Goal: Find contact information: Find contact information

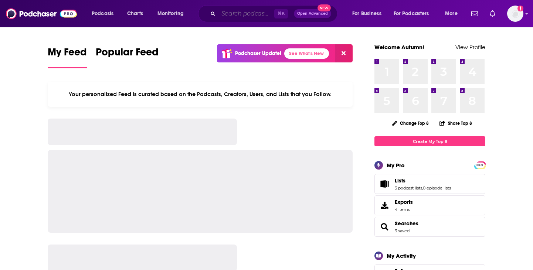
click at [232, 15] on input "Search podcasts, credits, & more..." at bounding box center [246, 14] width 56 height 12
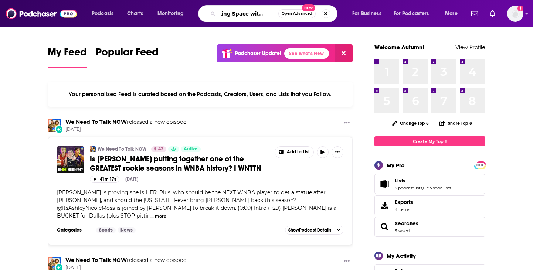
scroll to position [0, 14]
type input "Making Space with Hoda"
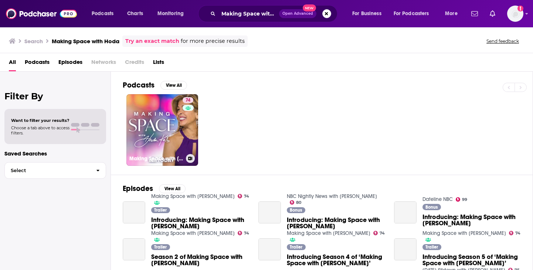
click at [158, 115] on link "74 Making Space with [PERSON_NAME]" at bounding box center [162, 130] width 72 height 72
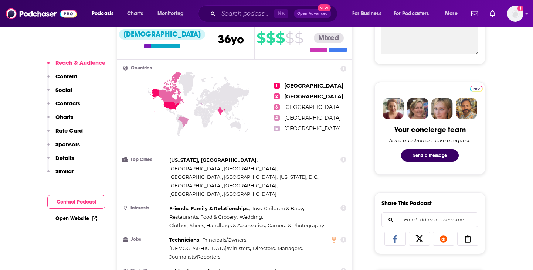
scroll to position [437, 0]
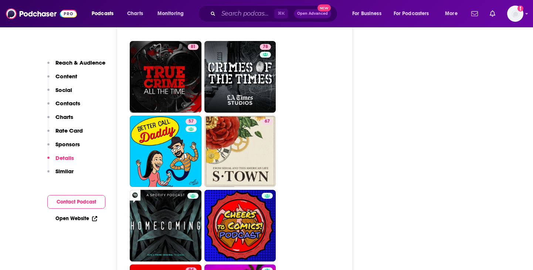
click at [93, 198] on button "Contact Podcast" at bounding box center [76, 202] width 58 height 14
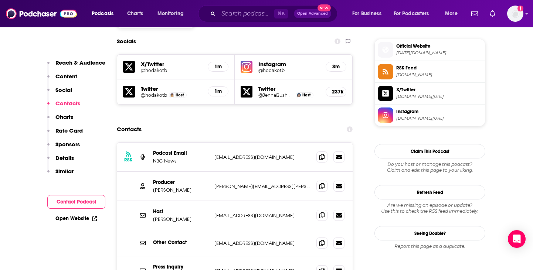
scroll to position [664, 0]
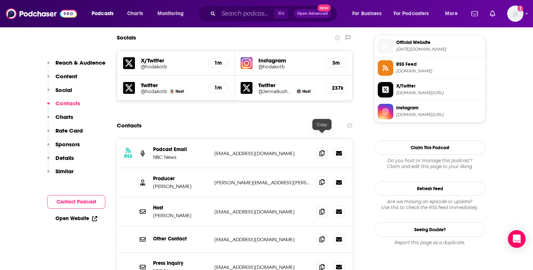
click at [322, 179] on icon at bounding box center [321, 182] width 5 height 6
click at [298, 119] on section "Contacts RSS Podcast Email NBC News [EMAIL_ADDRESS][DOMAIN_NAME] [DOMAIN_NAME][…" at bounding box center [235, 224] width 236 height 210
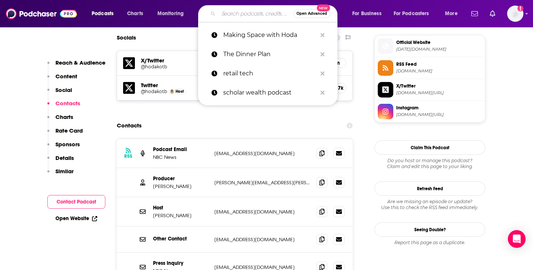
click at [236, 11] on input "Search podcasts, credits, & more..." at bounding box center [255, 14] width 75 height 12
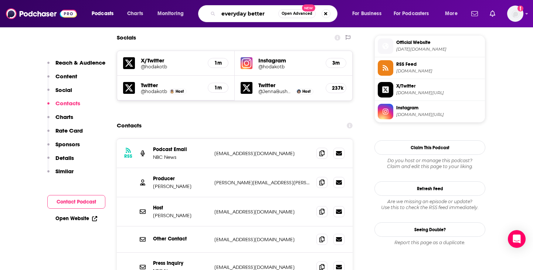
type input "everyday better"
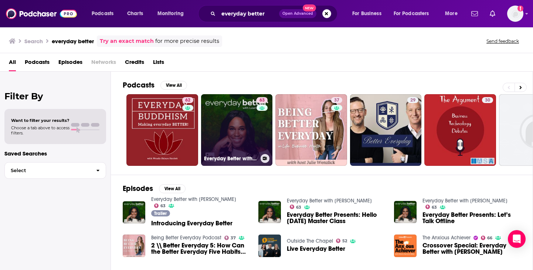
click at [233, 123] on link "63 Everyday Better with [PERSON_NAME]" at bounding box center [237, 130] width 72 height 72
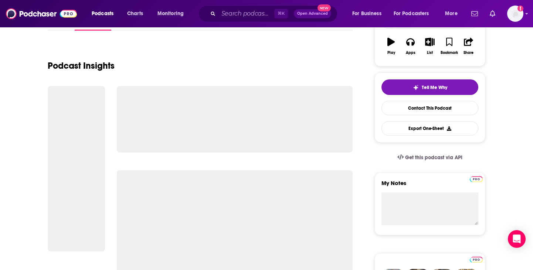
scroll to position [253, 0]
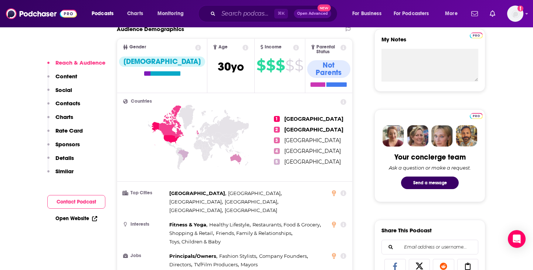
click at [88, 196] on button "Contact Podcast" at bounding box center [76, 202] width 58 height 14
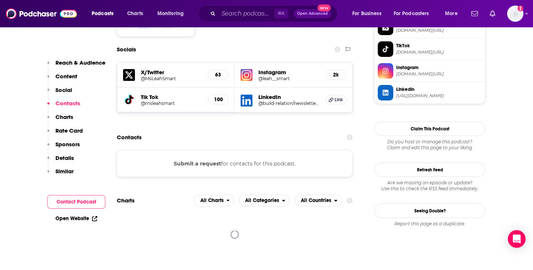
scroll to position [634, 0]
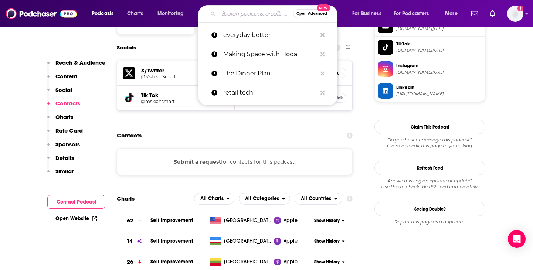
click at [242, 11] on input "Search podcasts, credits, & more..." at bounding box center [255, 14] width 75 height 12
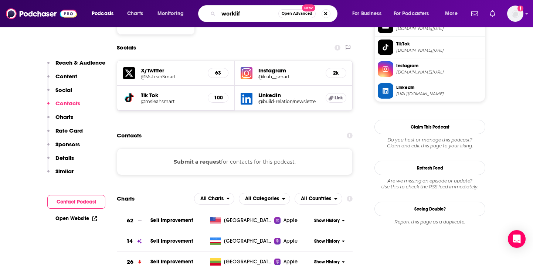
type input "worklife"
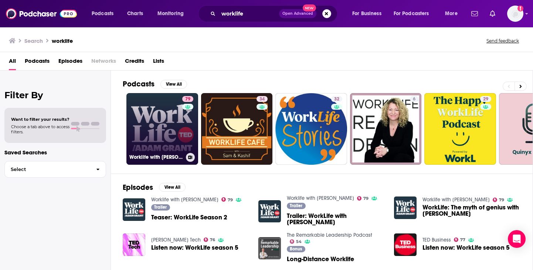
click at [159, 130] on link "79 Worklife with [PERSON_NAME]" at bounding box center [162, 129] width 72 height 72
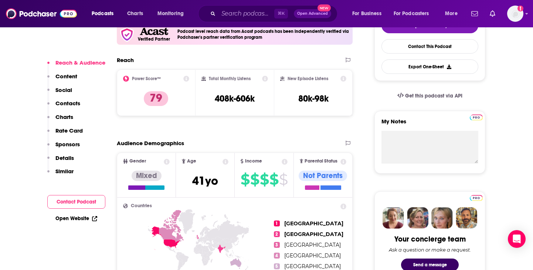
click at [90, 203] on button "Contact Podcast" at bounding box center [76, 202] width 58 height 14
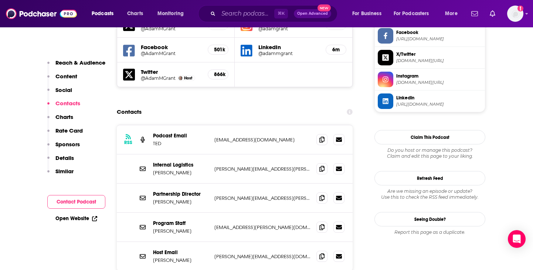
scroll to position [715, 0]
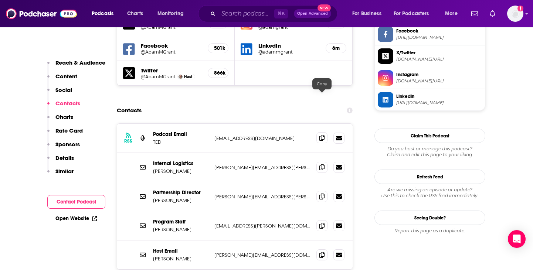
click at [321, 135] on icon at bounding box center [321, 138] width 5 height 6
click at [318, 220] on span at bounding box center [321, 225] width 11 height 11
click at [318, 191] on span at bounding box center [321, 196] width 11 height 11
click at [232, 16] on input "Search podcasts, credits, & more..." at bounding box center [246, 14] width 56 height 12
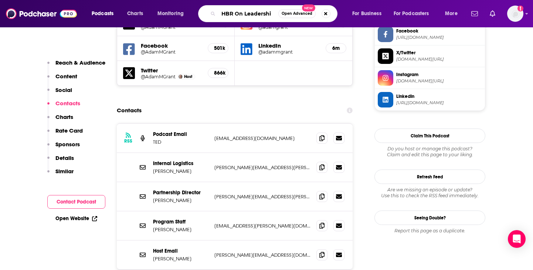
type input "HBR On Leadership"
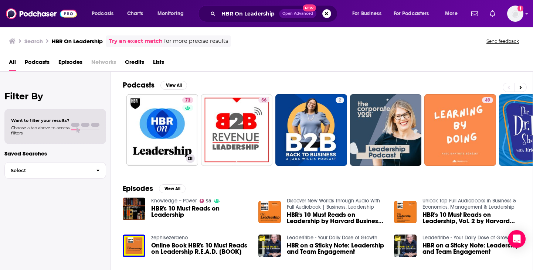
click at [152, 159] on h3 "HBR On Leadership" at bounding box center [156, 158] width 54 height 6
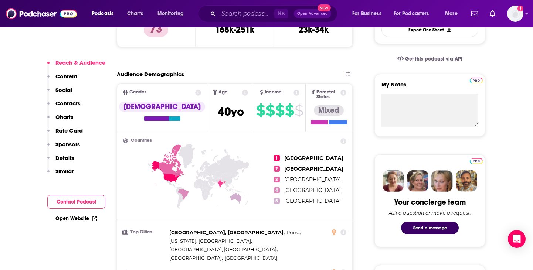
click at [86, 206] on button "Contact Podcast" at bounding box center [76, 202] width 58 height 14
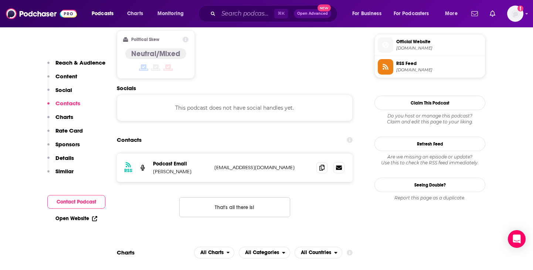
scroll to position [595, 0]
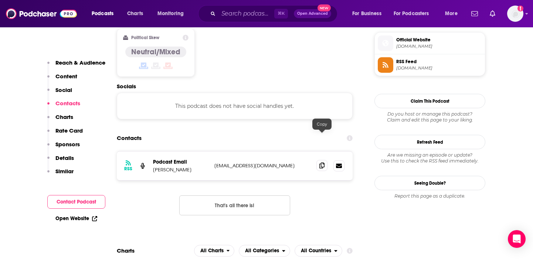
click at [324, 163] on icon at bounding box center [321, 166] width 5 height 6
click at [223, 14] on input "Search podcasts, credits, & more..." at bounding box center [246, 14] width 56 height 12
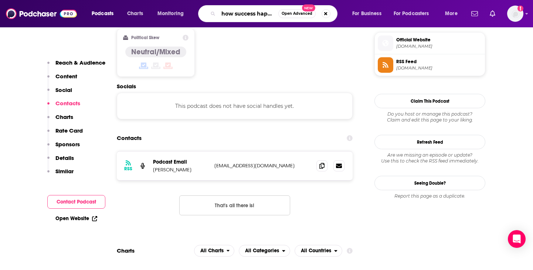
type input "how success happens"
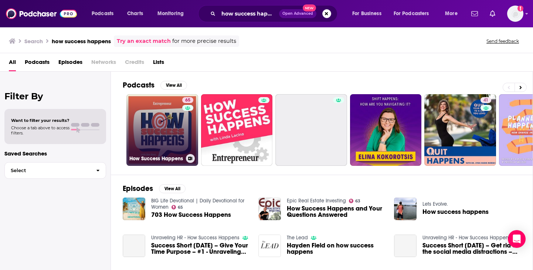
click at [171, 110] on link "65 How Success Happens" at bounding box center [162, 130] width 72 height 72
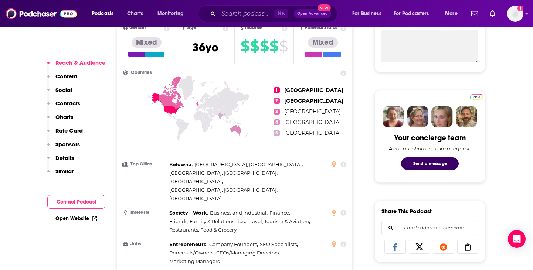
click at [90, 206] on button "Contact Podcast" at bounding box center [76, 202] width 58 height 14
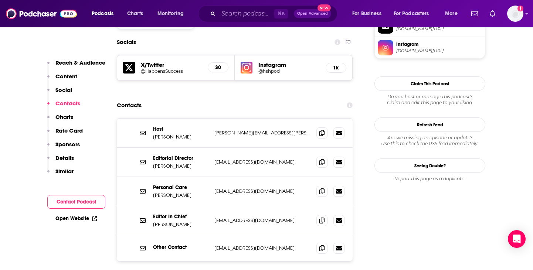
scroll to position [656, 0]
click at [323, 129] on icon at bounding box center [321, 132] width 5 height 6
click at [318, 156] on span at bounding box center [321, 161] width 11 height 11
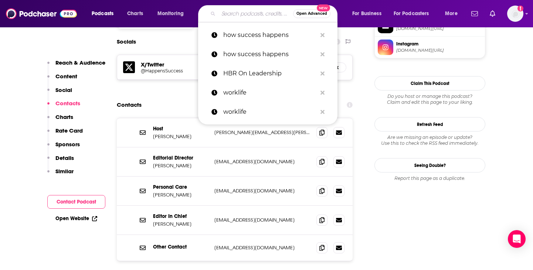
click at [233, 9] on input "Search podcasts, credits, & more..." at bounding box center [255, 14] width 75 height 12
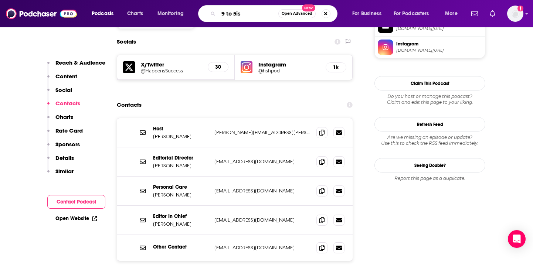
type input "9 to 5ish"
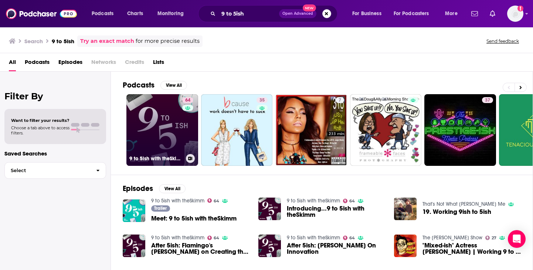
click at [173, 146] on link "64 9 to 5ish with theSkimm" at bounding box center [162, 130] width 72 height 72
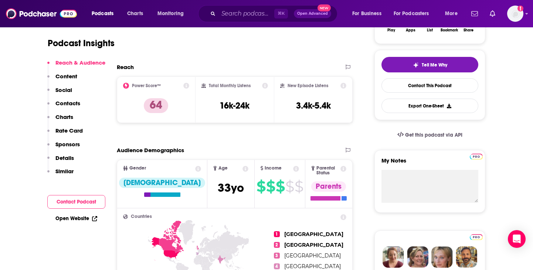
click at [77, 199] on button "Contact Podcast" at bounding box center [76, 202] width 58 height 14
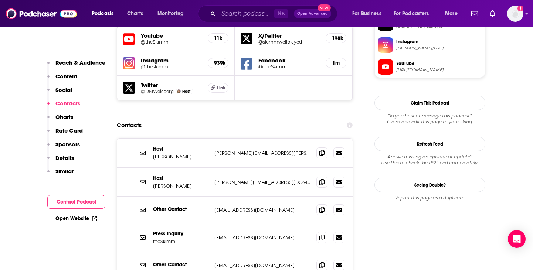
scroll to position [688, 0]
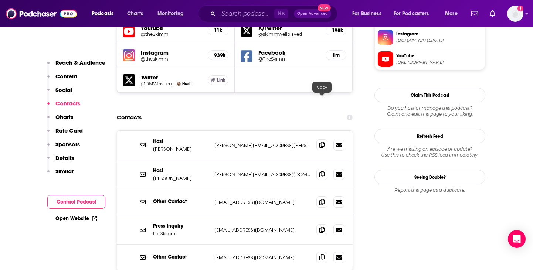
click at [325, 139] on span at bounding box center [321, 144] width 11 height 11
click at [321, 171] on icon at bounding box center [321, 174] width 5 height 6
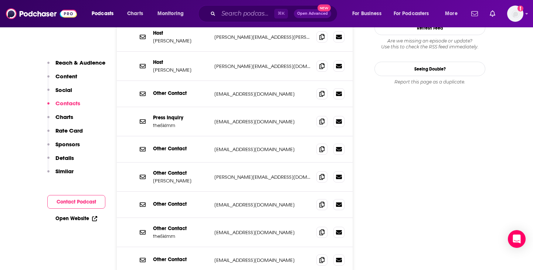
scroll to position [799, 0]
